Goal: Task Accomplishment & Management: Use online tool/utility

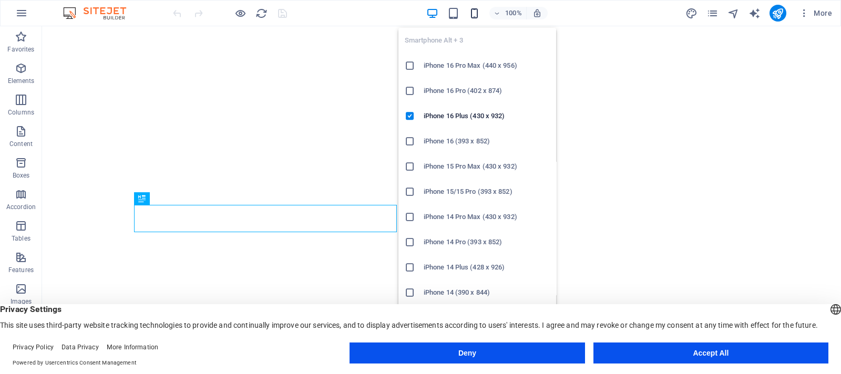
click at [474, 12] on icon "button" at bounding box center [475, 13] width 12 height 12
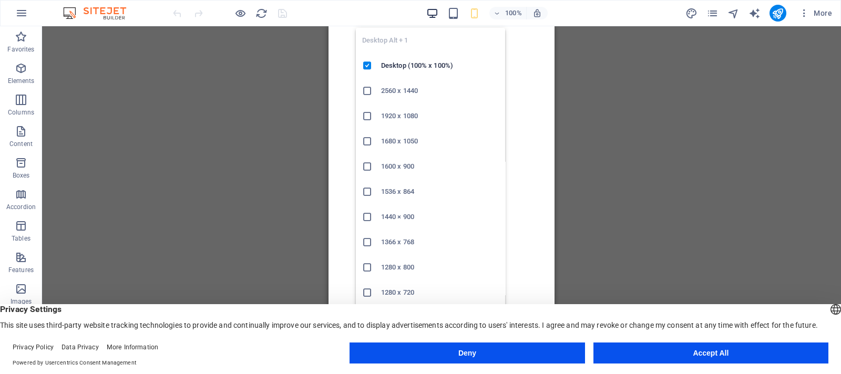
click at [430, 10] on icon "button" at bounding box center [433, 13] width 12 height 12
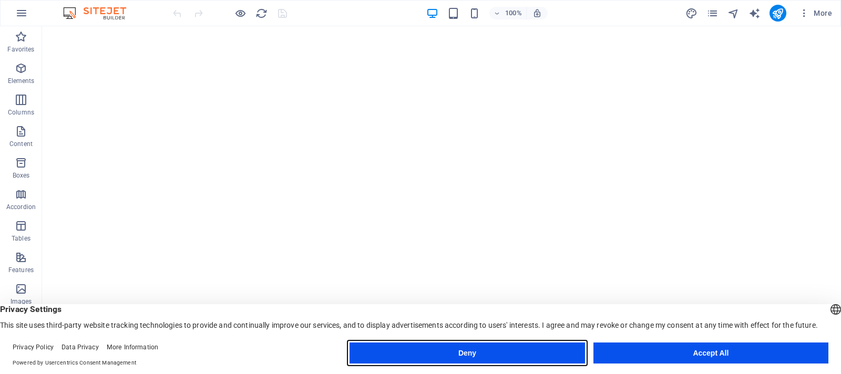
click at [505, 349] on button "Deny" at bounding box center [467, 353] width 235 height 21
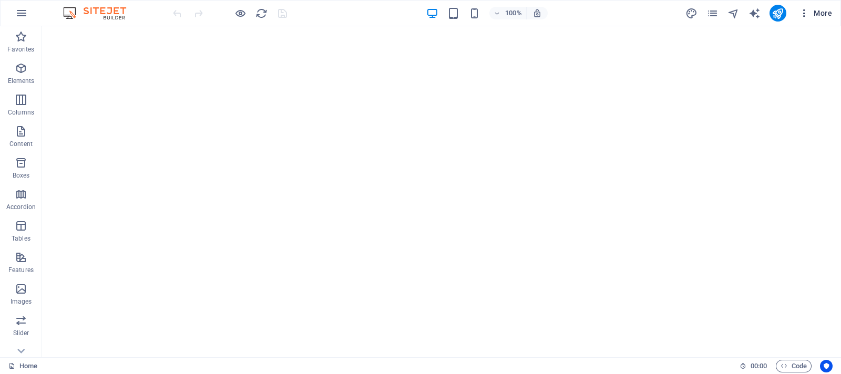
click at [804, 12] on icon "button" at bounding box center [804, 13] width 11 height 11
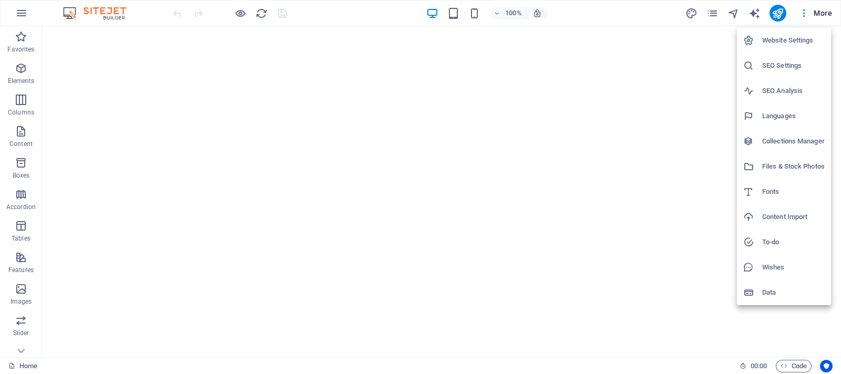
click at [717, 14] on div at bounding box center [420, 187] width 841 height 374
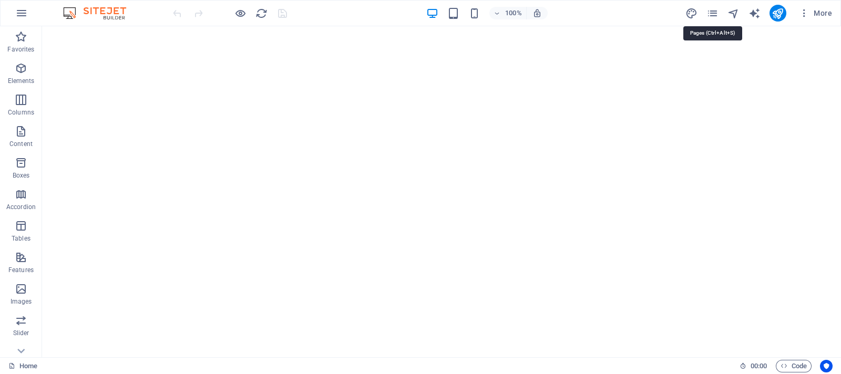
click at [717, 14] on icon "pages" at bounding box center [713, 13] width 12 height 12
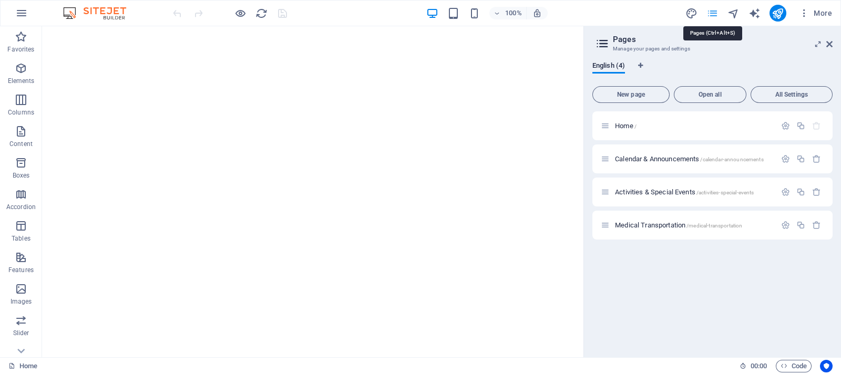
click at [716, 14] on icon "pages" at bounding box center [713, 13] width 12 height 12
click at [715, 99] on button "Open all" at bounding box center [710, 94] width 73 height 17
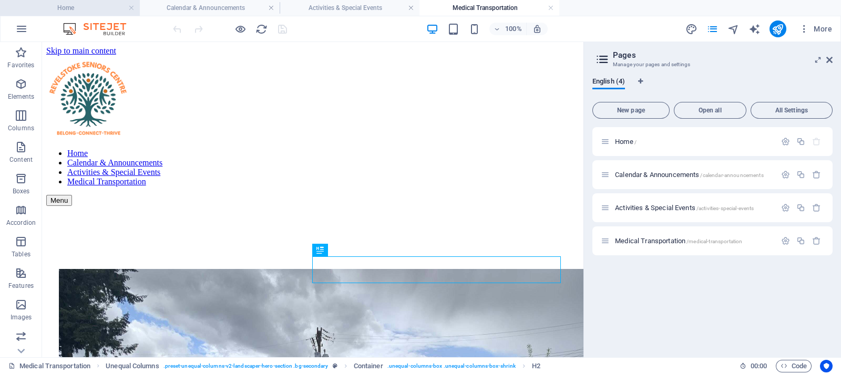
click at [68, 10] on h4 "Home" at bounding box center [70, 8] width 140 height 12
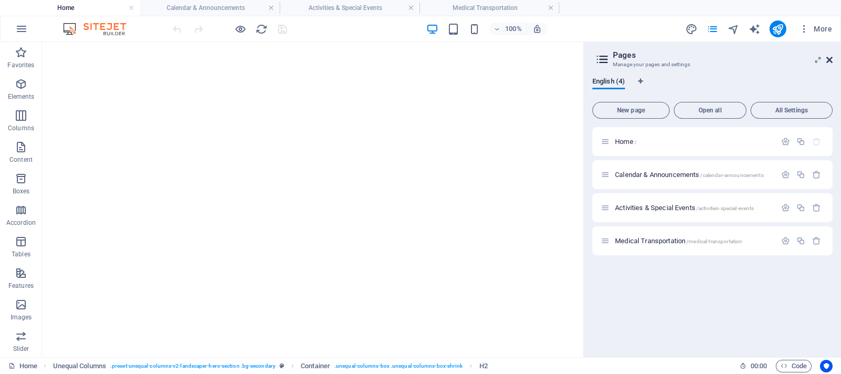
click at [828, 58] on icon at bounding box center [830, 60] width 6 height 8
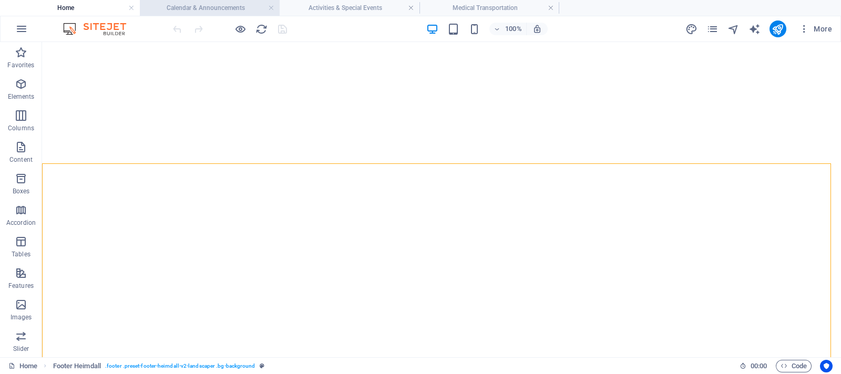
click at [211, 9] on h4 "Calendar & Announcements" at bounding box center [210, 8] width 140 height 12
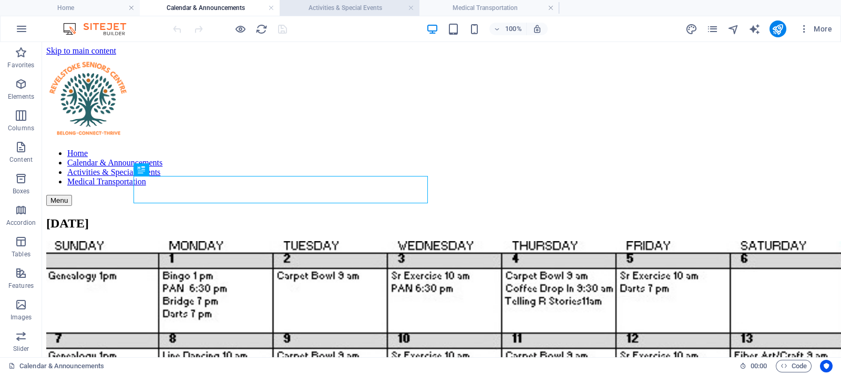
click at [354, 7] on h4 "Activities & Special Events" at bounding box center [350, 8] width 140 height 12
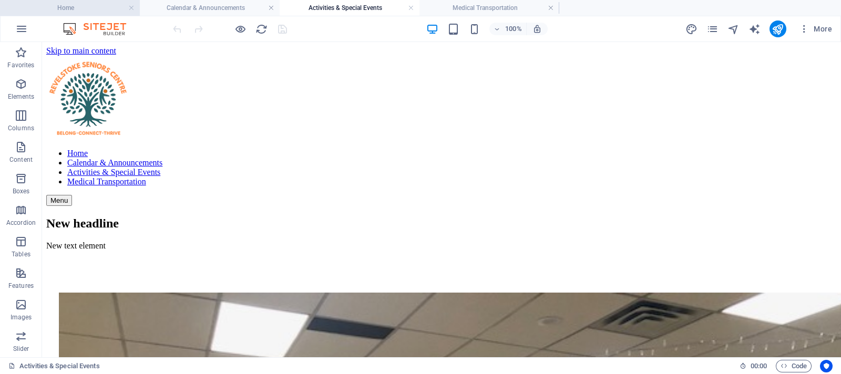
click at [59, 12] on h4 "Home" at bounding box center [70, 8] width 140 height 12
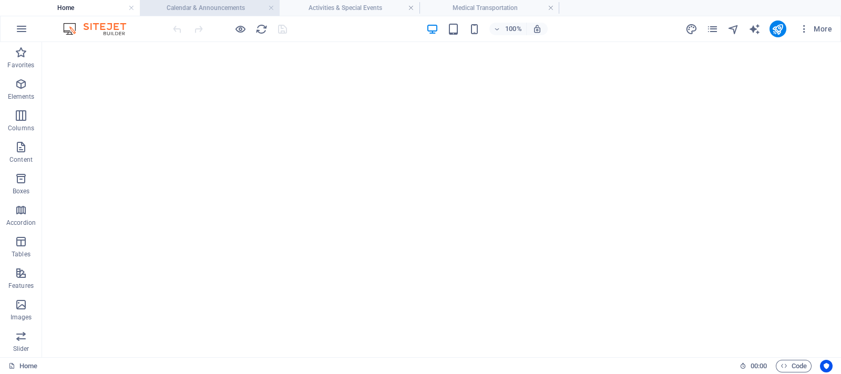
click at [217, 6] on h4 "Calendar & Announcements" at bounding box center [210, 8] width 140 height 12
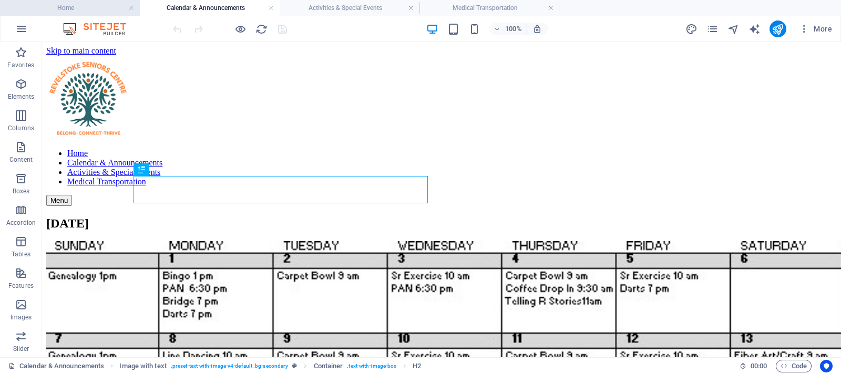
click at [71, 7] on h4 "Home" at bounding box center [70, 8] width 140 height 12
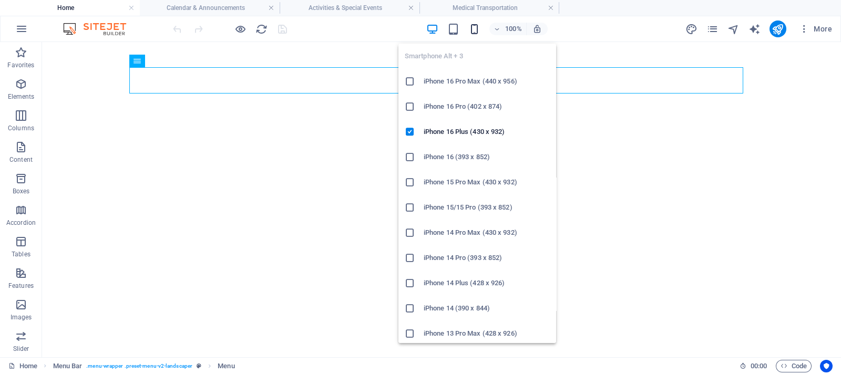
click at [476, 23] on icon "button" at bounding box center [475, 29] width 12 height 12
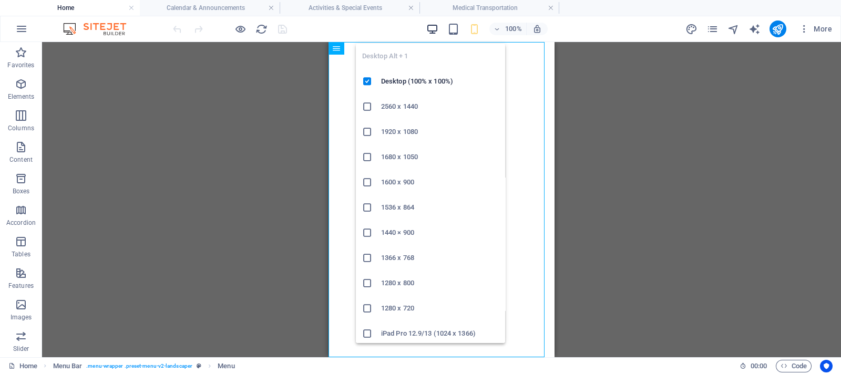
click at [431, 27] on icon "button" at bounding box center [433, 29] width 12 height 12
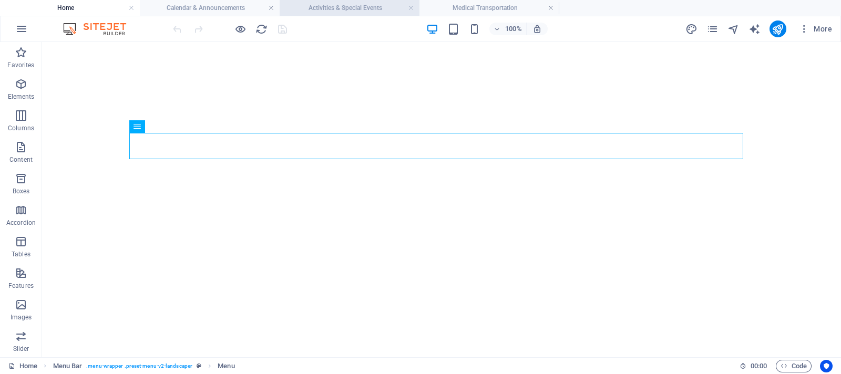
click at [369, 6] on h4 "Activities & Special Events" at bounding box center [350, 8] width 140 height 12
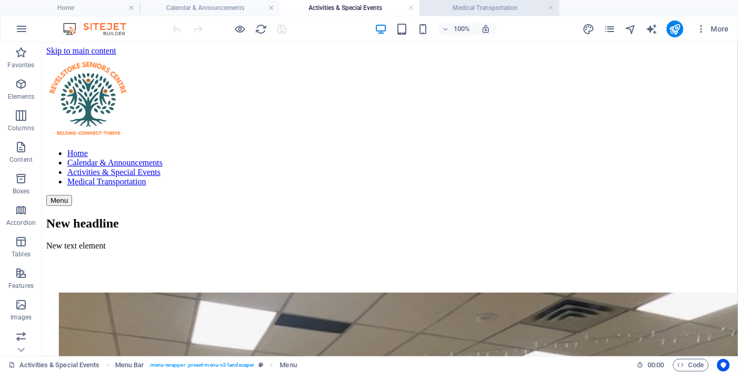
click at [485, 11] on h4 "Medical Transportation" at bounding box center [490, 8] width 140 height 12
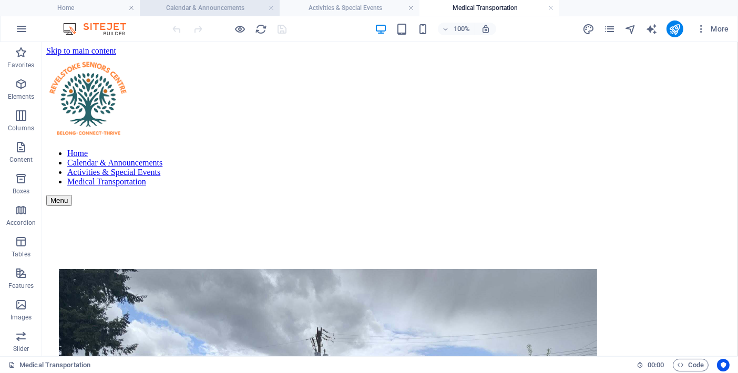
click at [189, 2] on h4 "Calendar & Announcements" at bounding box center [210, 8] width 140 height 12
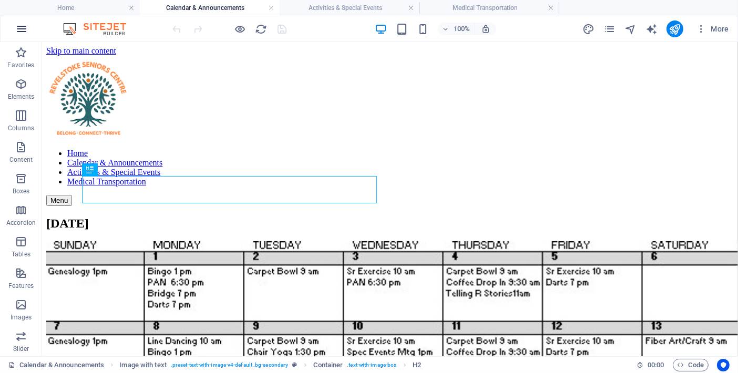
click at [23, 23] on icon "button" at bounding box center [21, 29] width 13 height 13
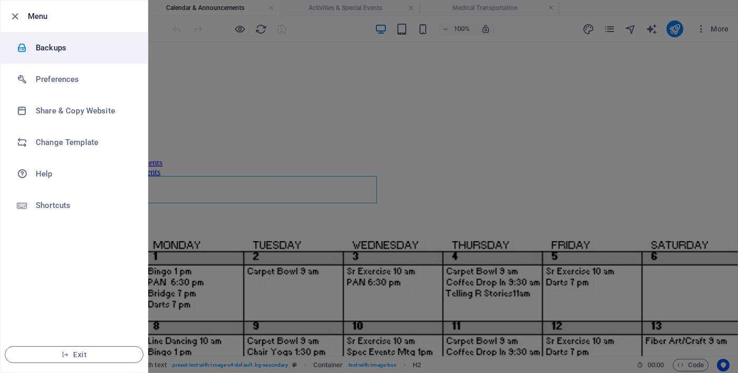
click at [49, 48] on h6 "Backups" at bounding box center [84, 48] width 97 height 13
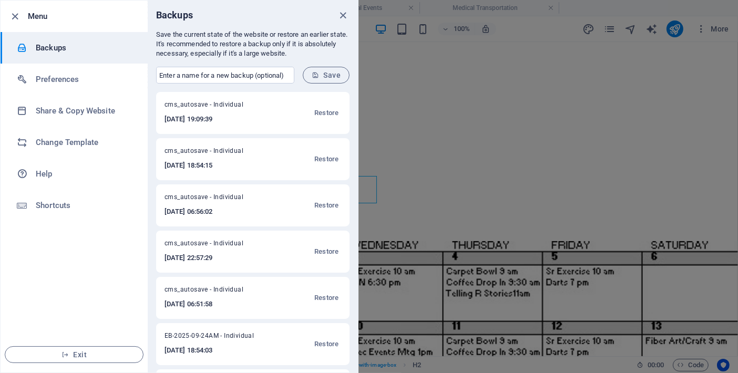
click at [79, 49] on h6 "Backups" at bounding box center [84, 48] width 97 height 13
click at [209, 75] on input "text" at bounding box center [225, 75] width 138 height 17
type input "GreenAndOrange"
click at [331, 77] on span "Save" at bounding box center [326, 75] width 29 height 8
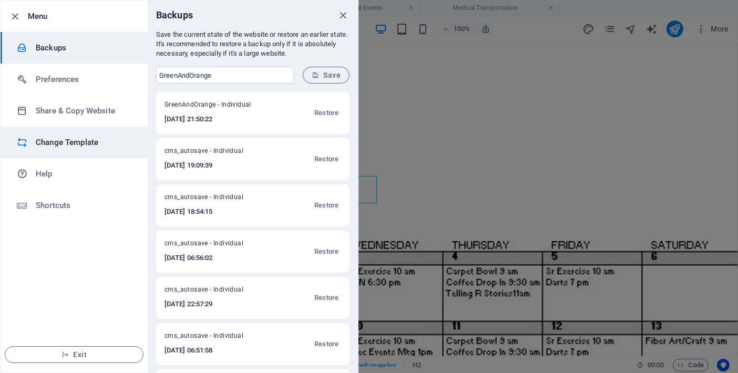
click at [45, 146] on h6 "Change Template" at bounding box center [84, 142] width 97 height 13
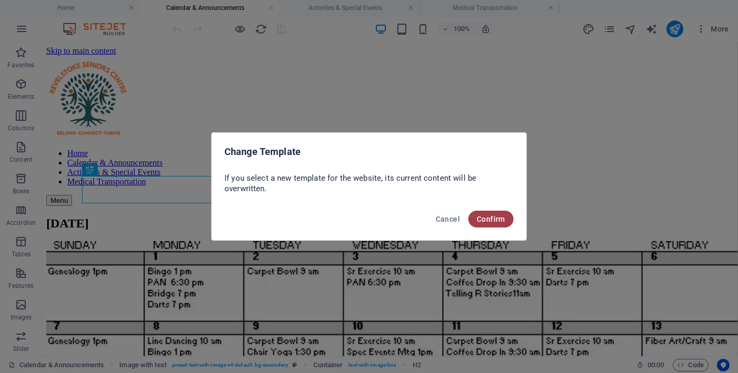
click at [489, 219] on span "Confirm" at bounding box center [491, 219] width 28 height 8
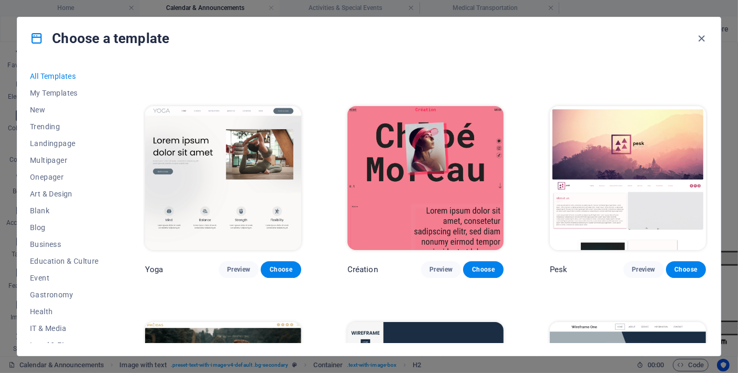
scroll to position [1249, 0]
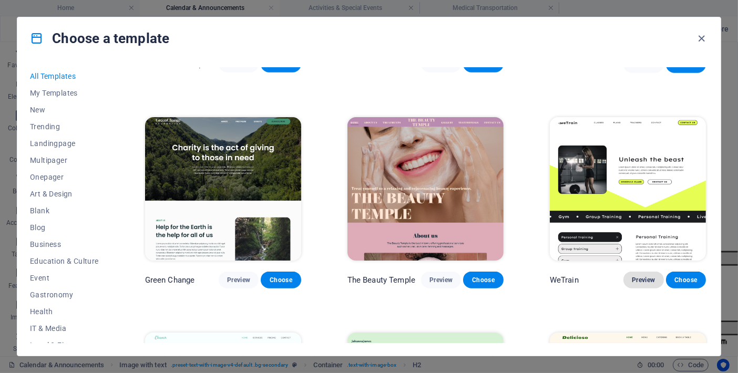
click at [643, 276] on span "Preview" at bounding box center [643, 280] width 23 height 8
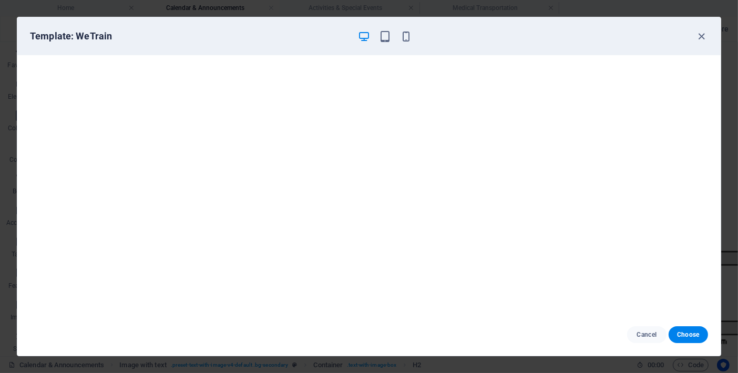
scroll to position [2, 0]
click at [701, 36] on icon "button" at bounding box center [702, 37] width 12 height 12
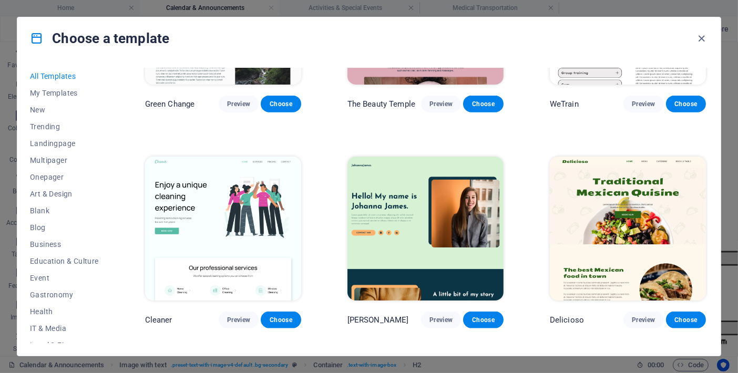
scroll to position [1446, 0]
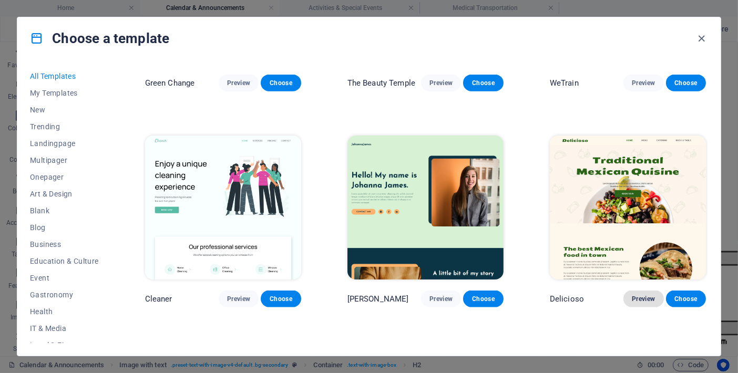
click at [643, 295] on span "Preview" at bounding box center [643, 299] width 23 height 8
